Goal: Register for event/course

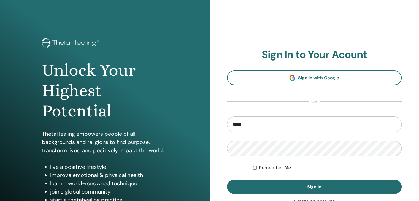
type input "**********"
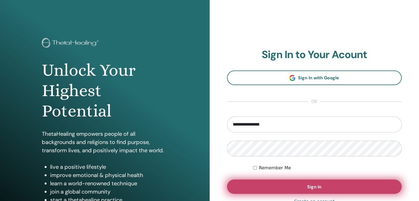
click at [290, 187] on button "Sign In" at bounding box center [314, 187] width 175 height 14
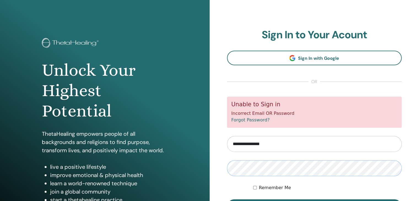
scroll to position [63, 0]
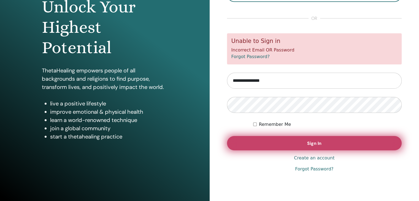
click at [304, 146] on button "Sign In" at bounding box center [314, 143] width 175 height 14
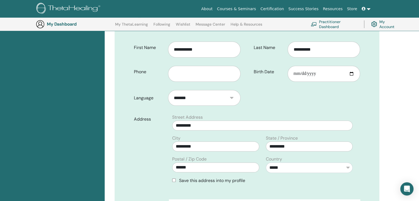
scroll to position [134, 0]
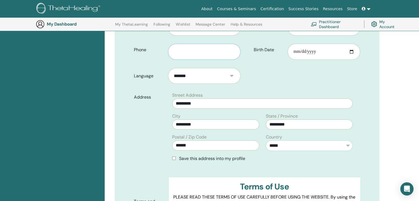
click at [196, 49] on input "text" at bounding box center [204, 52] width 72 height 16
type input "*"
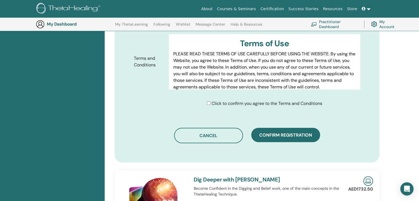
scroll to position [285, 0]
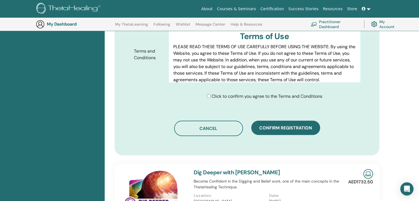
type input "**********"
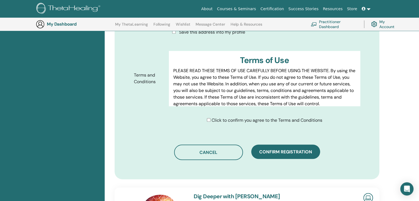
scroll to position [263, 0]
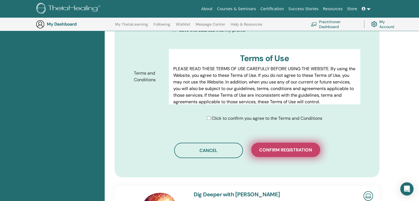
click at [271, 148] on span "Confirm registration" at bounding box center [285, 150] width 53 height 6
